Goal: Complete application form

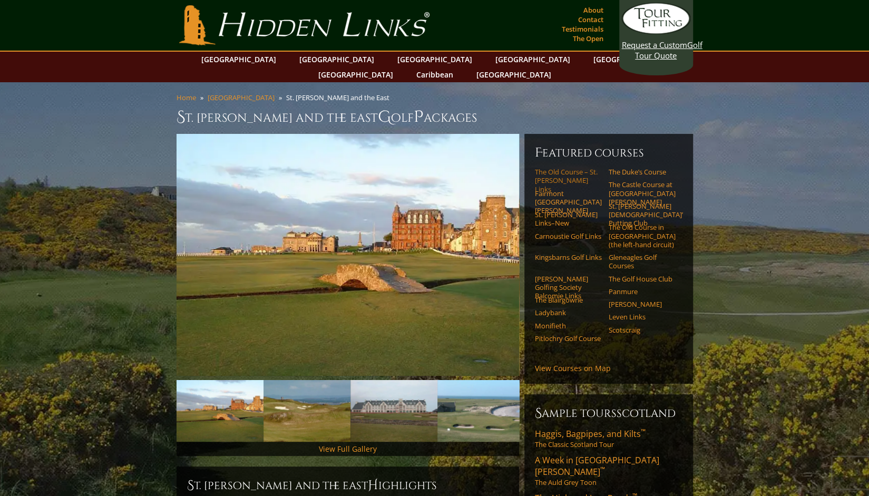
click at [560, 168] on link "The Old Course – St. Andrews Links" at bounding box center [568, 181] width 67 height 26
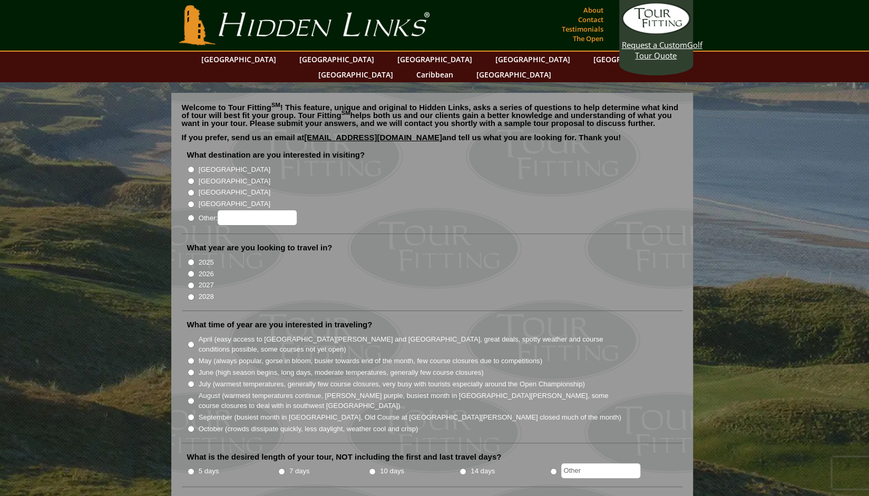
click at [189, 178] on input "[GEOGRAPHIC_DATA]" at bounding box center [191, 181] width 7 height 7
radio input "true"
click at [191, 270] on input "2026" at bounding box center [191, 273] width 7 height 7
radio input "true"
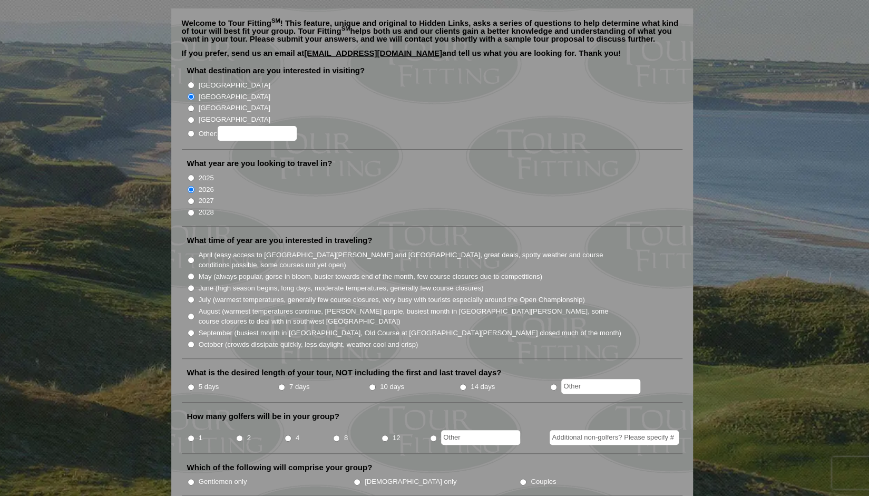
scroll to position [107, 0]
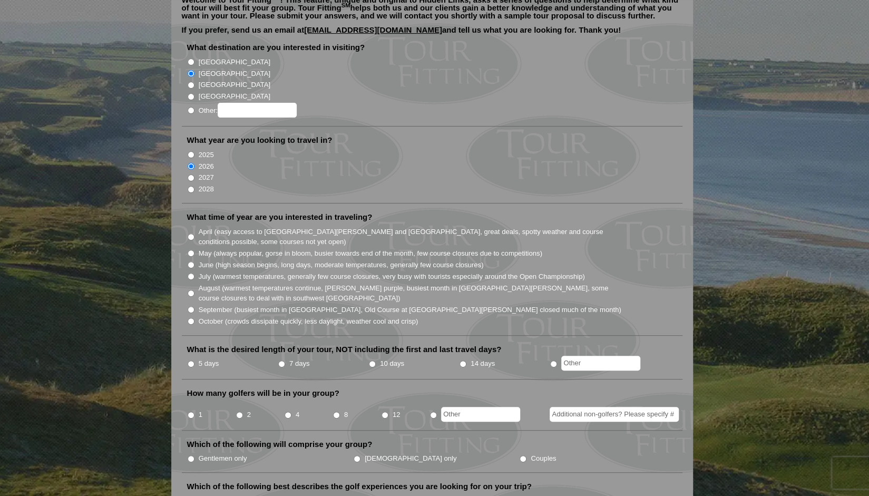
click at [190, 318] on input "October (crowds dissipate quickly, less daylight, weather cool and crisp)" at bounding box center [191, 321] width 7 height 7
radio input "true"
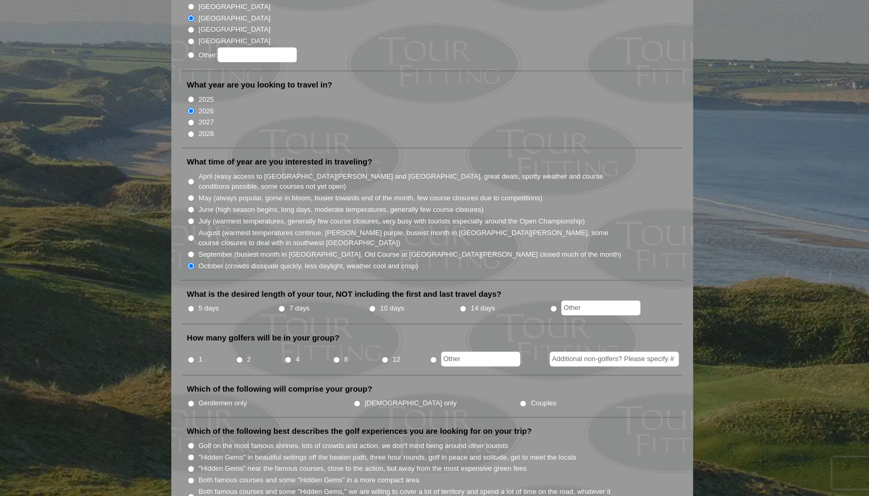
scroll to position [163, 0]
click at [190, 304] on input "5 days" at bounding box center [191, 307] width 7 height 7
radio input "true"
click at [287, 356] on input "4" at bounding box center [287, 359] width 7 height 7
radio input "true"
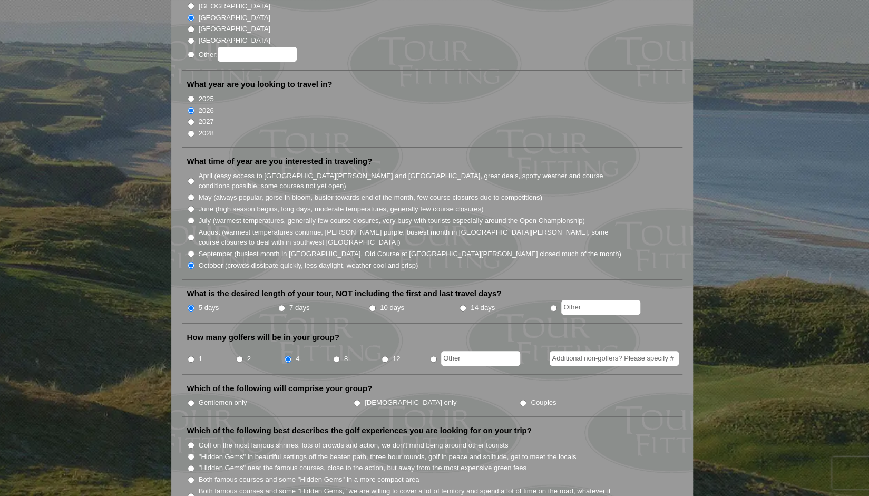
click at [519, 399] on input "Couples" at bounding box center [522, 402] width 7 height 7
radio input "true"
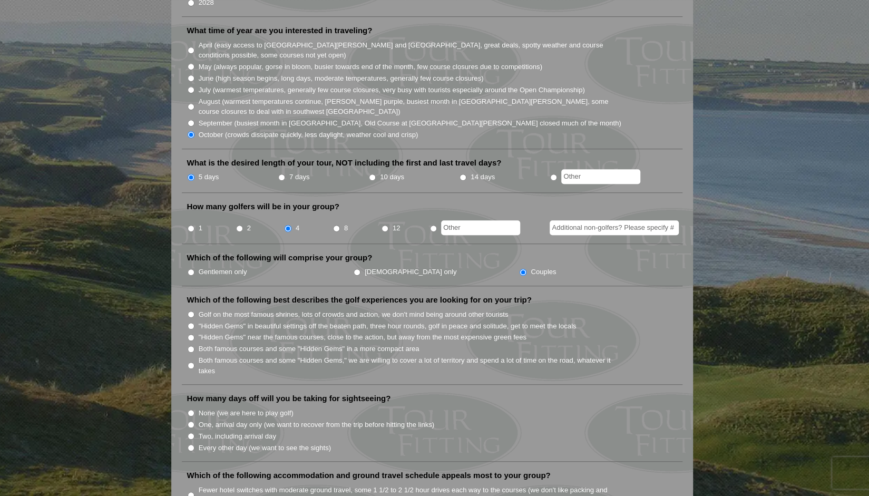
scroll to position [300, 0]
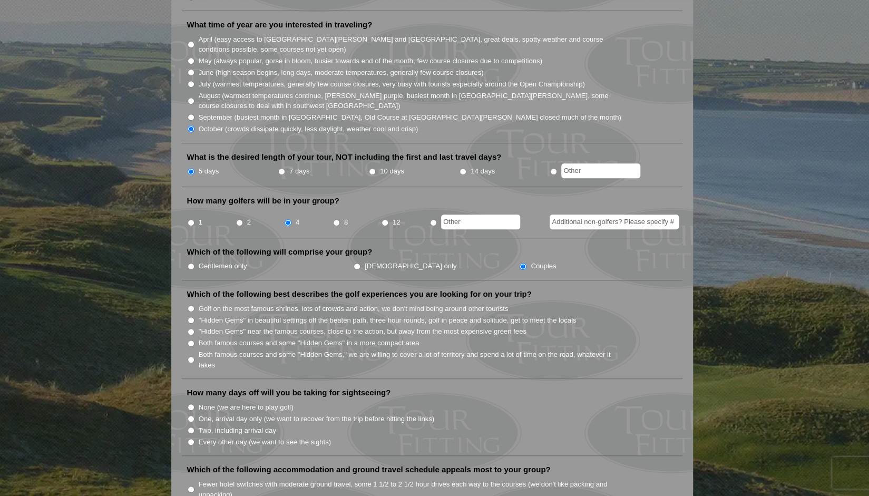
click at [193, 305] on input "Golf on the most famous shrines, lots of crowds and action, we don't mind being…" at bounding box center [191, 308] width 7 height 7
radio input "true"
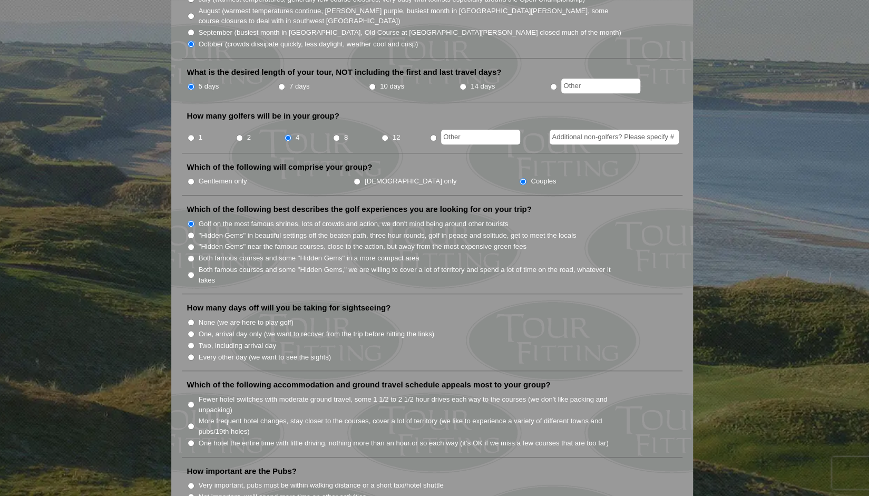
scroll to position [385, 0]
click at [190, 341] on input "Two, including arrival day" at bounding box center [191, 344] width 7 height 7
radio input "true"
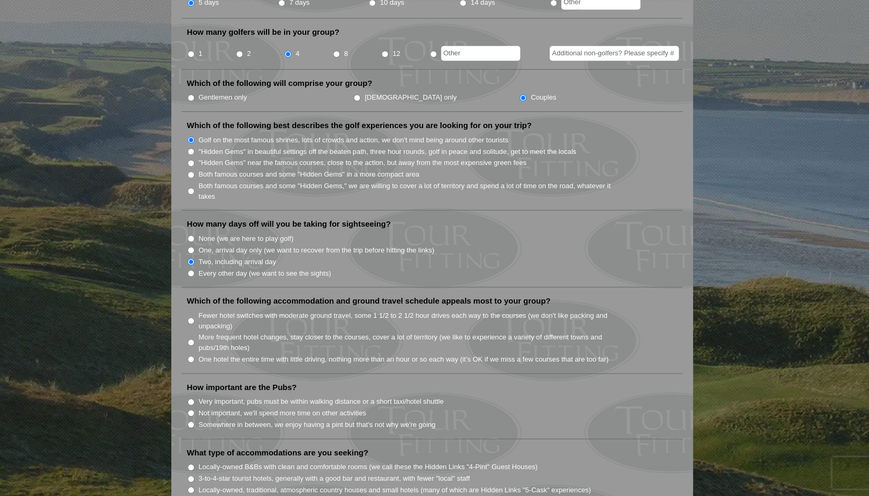
scroll to position [469, 0]
click at [188, 355] on input "One hotel the entire time with little driving, nothing more than an hour or so …" at bounding box center [191, 358] width 7 height 7
radio input "true"
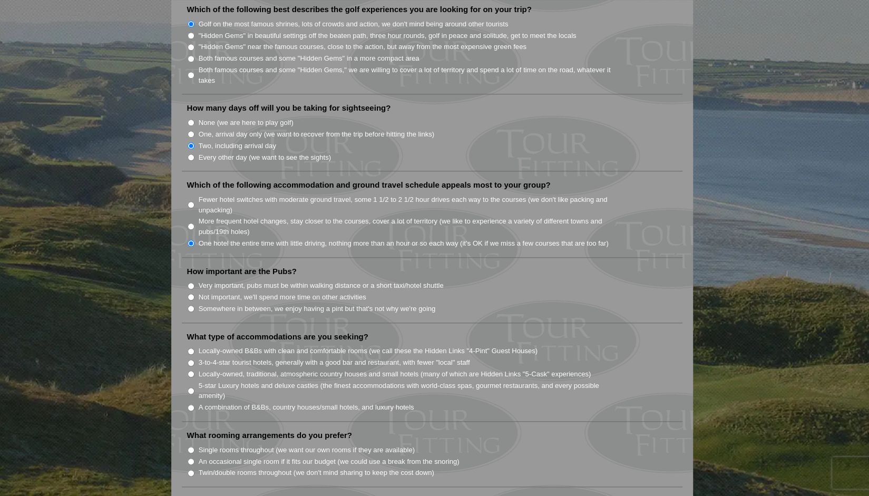
scroll to position [585, 0]
click at [193, 282] on input "Very important, pubs must be within walking distance or a short taxi/hotel shut…" at bounding box center [191, 285] width 7 height 7
radio input "true"
click at [189, 403] on input "A combination of B&Bs, country houses/small hotels, and luxury hotels" at bounding box center [191, 406] width 7 height 7
radio input "true"
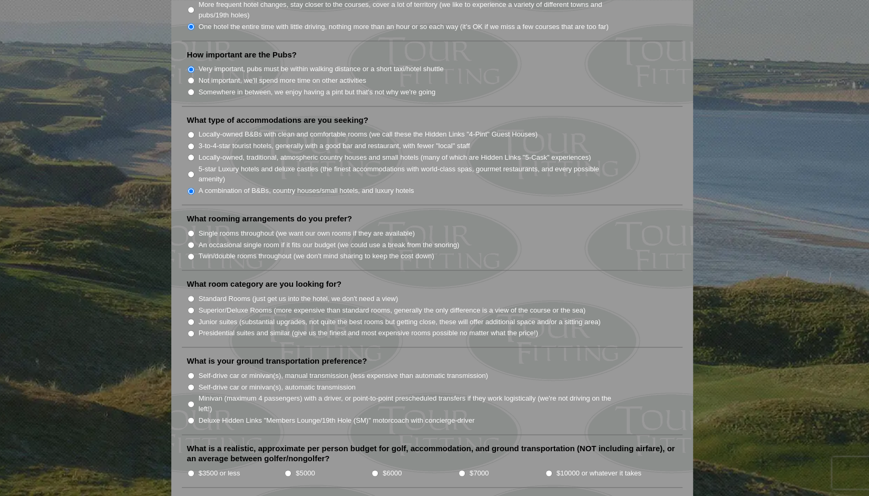
scroll to position [801, 0]
click at [193, 153] on input "Locally-owned, traditional, atmospheric country houses and small hotels (many o…" at bounding box center [191, 156] width 7 height 7
radio input "true"
click at [191, 229] on input "Single rooms throughout (we want our own rooms if they are available)" at bounding box center [191, 232] width 7 height 7
radio input "true"
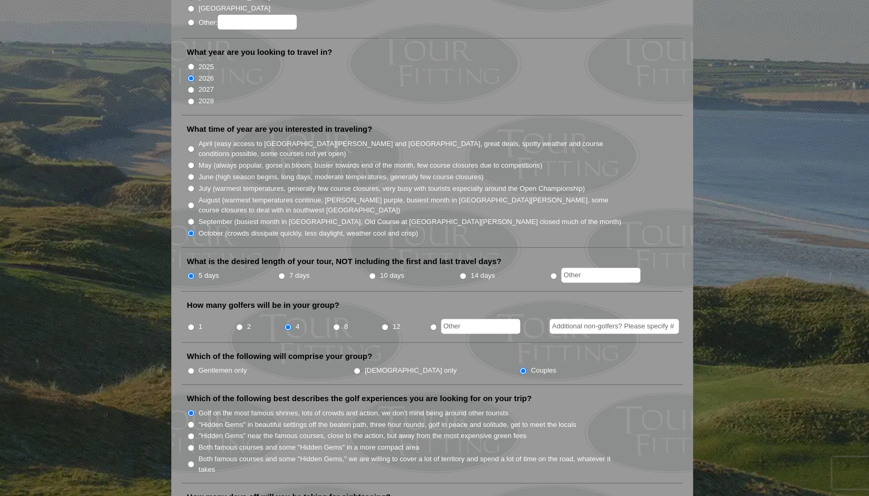
scroll to position [196, 0]
click at [579, 318] on input "Additional non-golfers? Please specify #" at bounding box center [613, 325] width 129 height 15
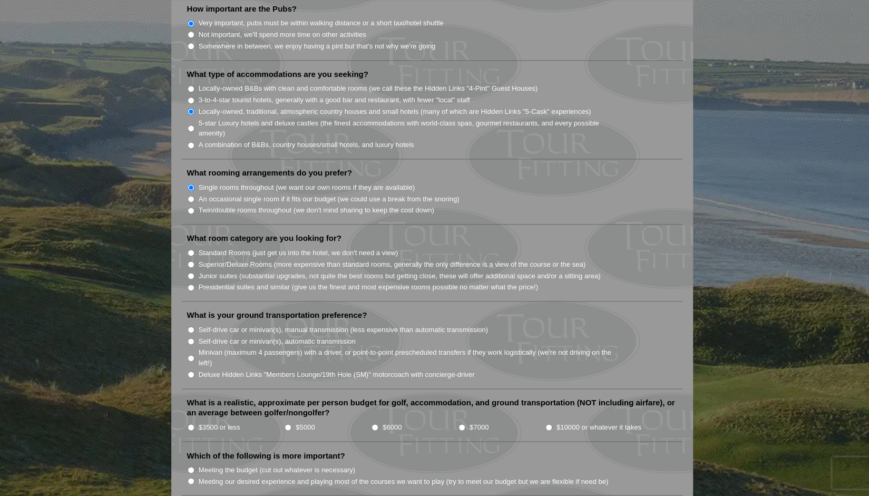
scroll to position [848, 0]
type input "8"
click at [188, 248] on input "Standard Rooms (just get us into the hotel, we don't need a view)" at bounding box center [191, 251] width 7 height 7
radio input "true"
click at [191, 325] on input "Self-drive car or minivan(s), manual transmission (less expensive than automati…" at bounding box center [191, 328] width 7 height 7
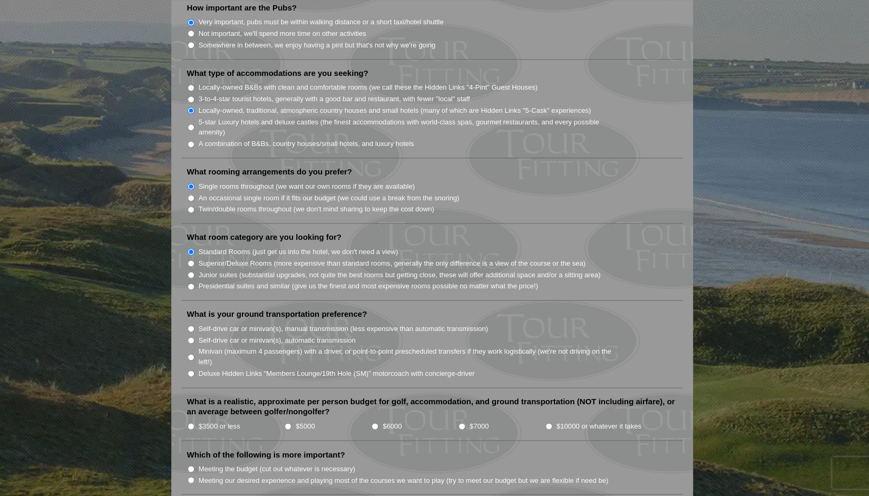
radio input "true"
click at [189, 337] on input "Self-drive car or minivan(s), automatic transmission" at bounding box center [191, 340] width 7 height 7
radio input "true"
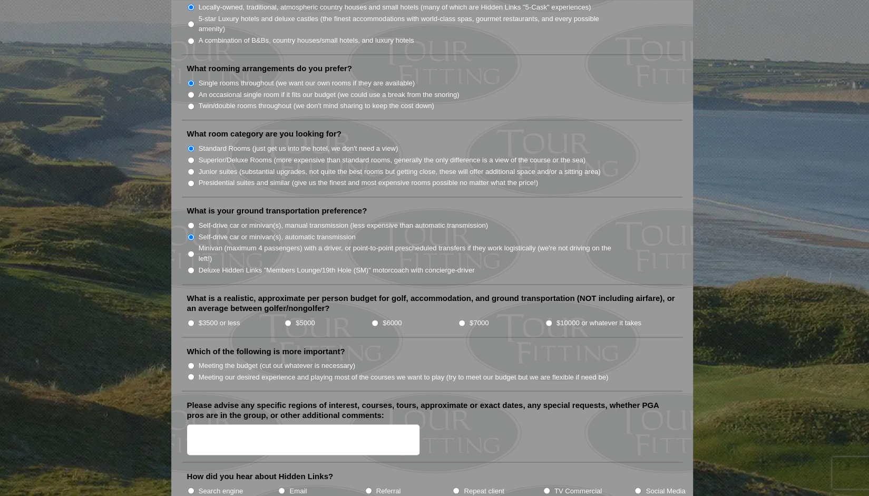
scroll to position [959, 0]
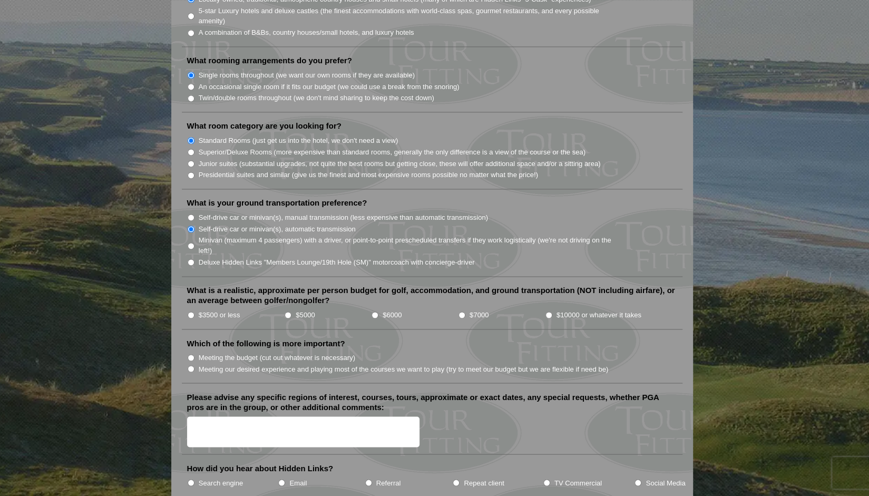
click at [187, 309] on li "$3500 or less" at bounding box center [235, 315] width 97 height 12
click at [191, 311] on input "$3500 or less" at bounding box center [191, 314] width 7 height 7
radio input "true"
click at [189, 354] on input "Meeting the budget (cut out whatever is necessary)" at bounding box center [191, 357] width 7 height 7
radio input "true"
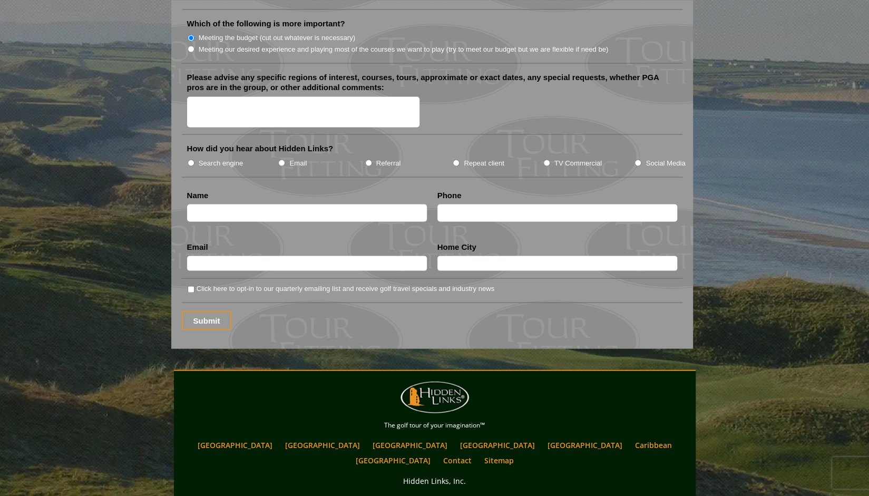
scroll to position [1279, 0]
